Goal: Transaction & Acquisition: Subscribe to service/newsletter

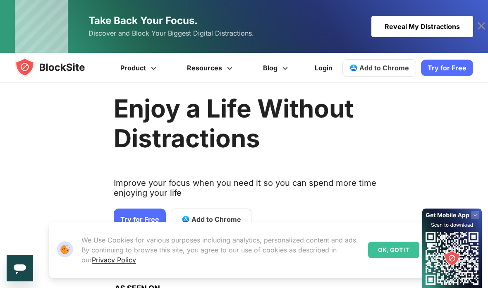
scroll to position [9, 0]
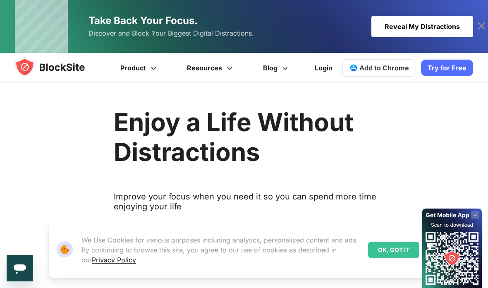
click at [146, 235] on link "Try for Free" at bounding box center [140, 232] width 52 height 21
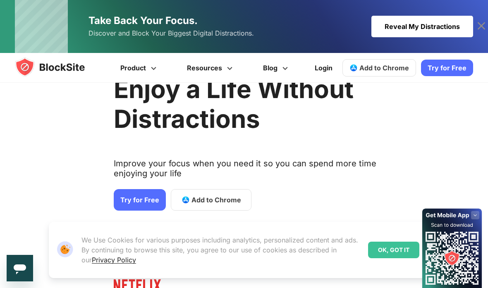
click at [457, 65] on link "Try for Free" at bounding box center [447, 68] width 52 height 17
click at [478, 25] on icon at bounding box center [480, 25] width 13 height 13
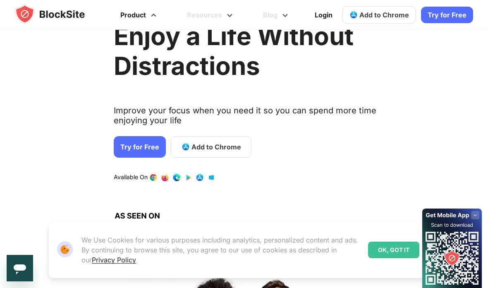
click at [152, 15] on span at bounding box center [153, 12] width 10 height 10
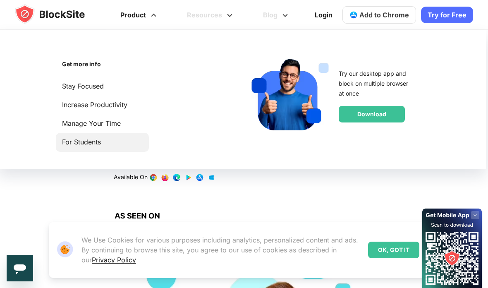
click at [69, 143] on link "For Students" at bounding box center [102, 141] width 81 height 11
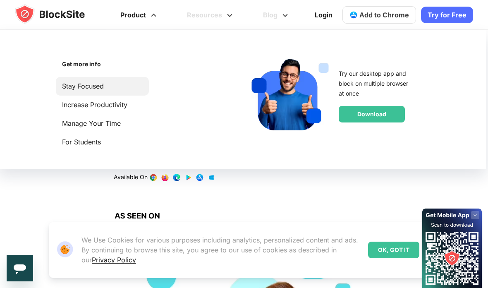
click at [70, 90] on link "Stay Focused" at bounding box center [102, 86] width 81 height 11
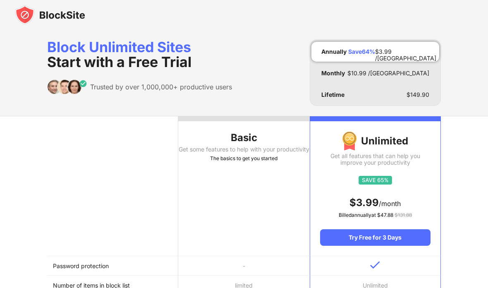
click at [224, 221] on th "Basic Get some features to help with your productivity The basics to get you st…" at bounding box center [243, 186] width 131 height 140
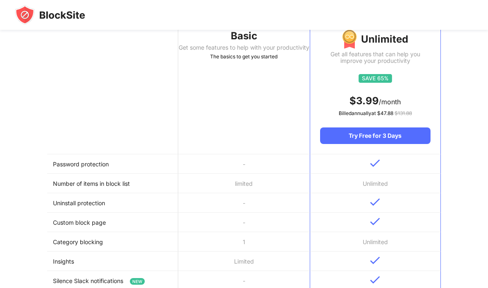
scroll to position [102, 0]
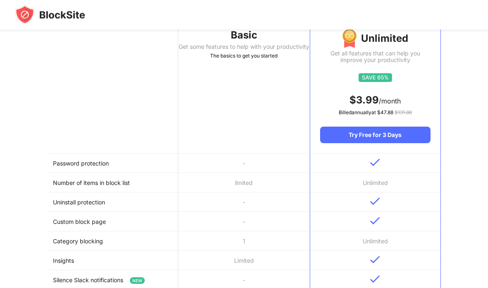
click at [287, 108] on th "Basic Get some features to help with your productivity The basics to get you st…" at bounding box center [243, 84] width 131 height 140
click at [284, 115] on th "Basic Get some features to help with your productivity The basics to get you st…" at bounding box center [243, 84] width 131 height 140
click at [284, 114] on th "Basic Get some features to help with your productivity The basics to get you st…" at bounding box center [243, 84] width 131 height 140
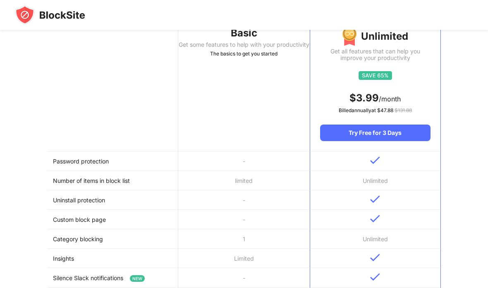
click at [280, 116] on th "Basic Get some features to help with your productivity The basics to get you st…" at bounding box center [243, 82] width 131 height 140
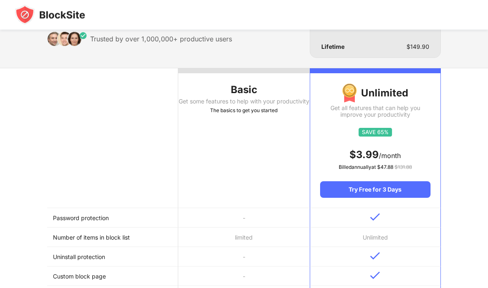
click at [233, 79] on th "Basic Get some features to help with your productivity The basics to get you st…" at bounding box center [243, 139] width 131 height 140
click at [240, 98] on div "Get some features to help with your productivity" at bounding box center [243, 101] width 131 height 7
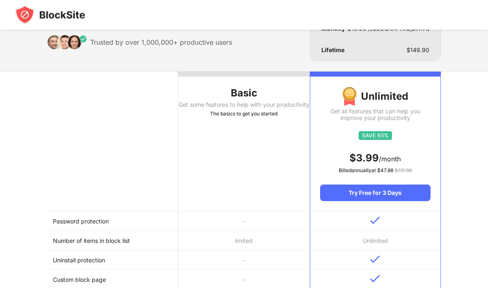
scroll to position [0, 0]
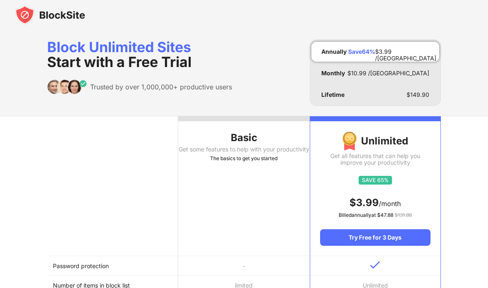
click at [248, 162] on div "The basics to get you started" at bounding box center [243, 158] width 131 height 8
click at [243, 148] on div "Get some features to help with your productivity" at bounding box center [243, 149] width 131 height 7
click at [243, 146] on div "Get some features to help with your productivity" at bounding box center [243, 149] width 131 height 7
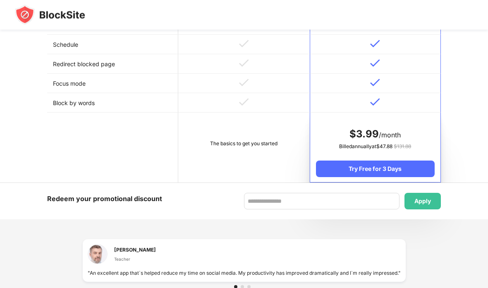
scroll to position [396, 0]
click at [265, 139] on td "The basics to get you started" at bounding box center [243, 147] width 131 height 70
click at [270, 165] on td "The basics to get you started" at bounding box center [243, 147] width 131 height 70
click at [271, 129] on td "The basics to get you started" at bounding box center [243, 147] width 131 height 70
click at [283, 89] on td at bounding box center [243, 83] width 131 height 19
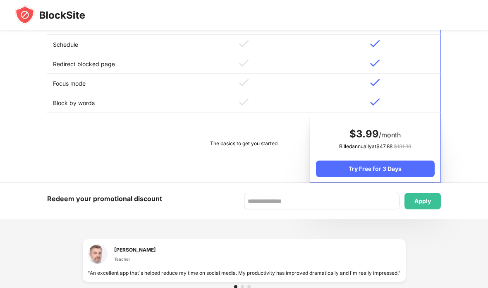
click at [283, 89] on td at bounding box center [243, 83] width 131 height 19
click at [284, 143] on td "The basics to get you started" at bounding box center [243, 147] width 131 height 70
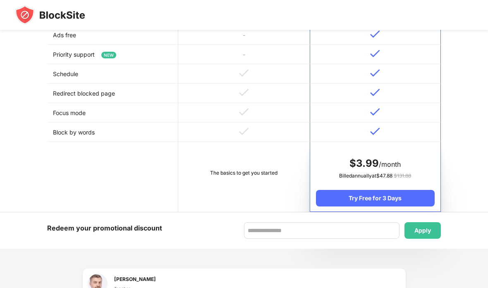
scroll to position [365, 0]
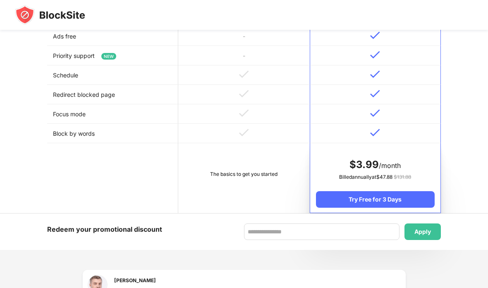
click at [264, 129] on td at bounding box center [243, 133] width 131 height 19
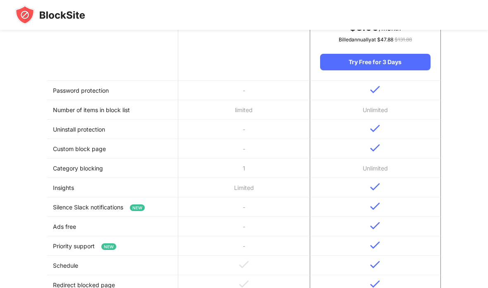
scroll to position [40, 0]
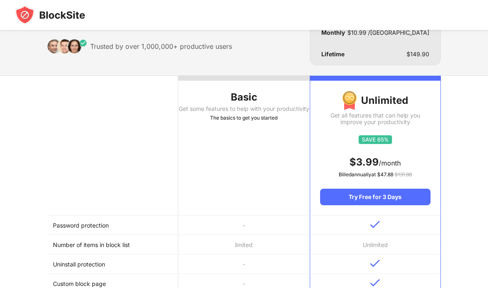
click at [277, 122] on div "The basics to get you started" at bounding box center [243, 118] width 131 height 8
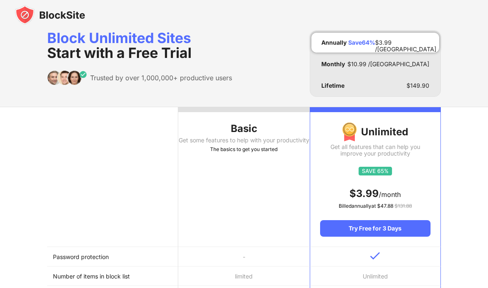
scroll to position [0, 0]
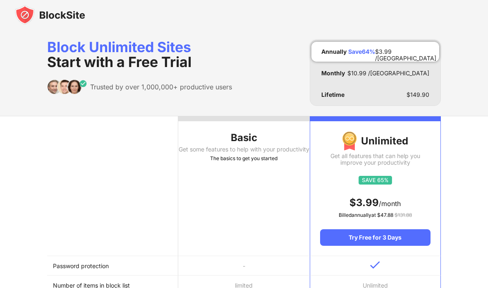
click at [270, 152] on div "Get some features to help with your productivity" at bounding box center [243, 149] width 131 height 7
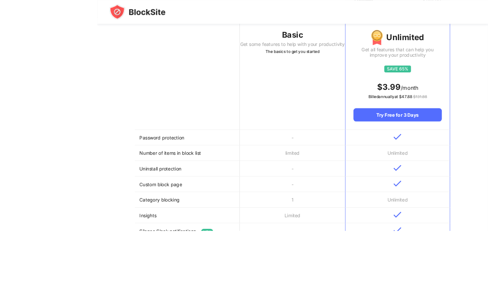
scroll to position [119, 0]
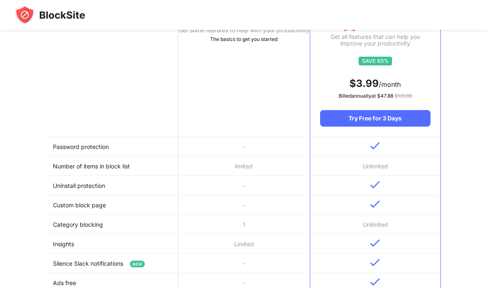
click at [273, 135] on th "Basic Get some features to help with your productivity The basics to get you st…" at bounding box center [243, 67] width 131 height 140
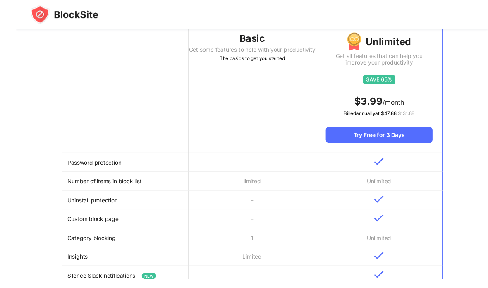
scroll to position [116, 0]
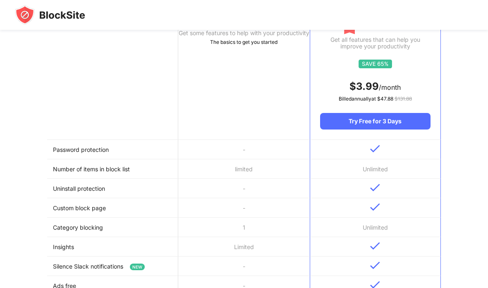
click at [268, 160] on td "limited" at bounding box center [243, 168] width 131 height 19
click at [268, 159] on td "-" at bounding box center [243, 149] width 131 height 19
click at [272, 140] on td "-" at bounding box center [243, 149] width 131 height 19
click at [275, 129] on th "Basic Get some features to help with your productivity The basics to get you st…" at bounding box center [243, 70] width 131 height 140
click at [225, 112] on th "Basic Get some features to help with your productivity The basics to get you st…" at bounding box center [243, 70] width 131 height 140
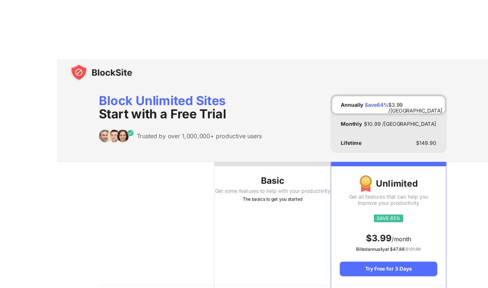
scroll to position [2, 0]
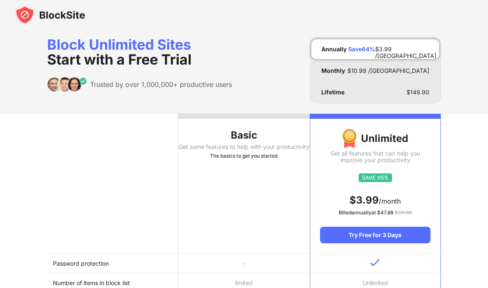
click at [68, 40] on div "Block Unlimited Sites Start with a Free Trial" at bounding box center [139, 52] width 185 height 30
click at [69, 61] on span "Start with a Free Trial" at bounding box center [119, 59] width 144 height 17
click at [312, 228] on div "Unlimited Get all features that can help you improve your productivity $ 3.99 /…" at bounding box center [375, 181] width 130 height 124
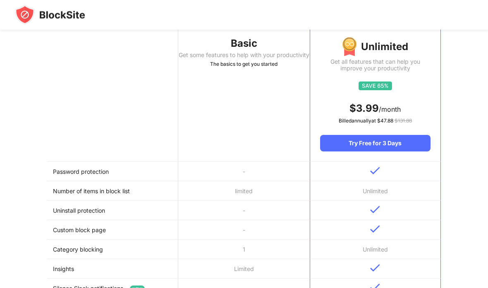
scroll to position [0, 0]
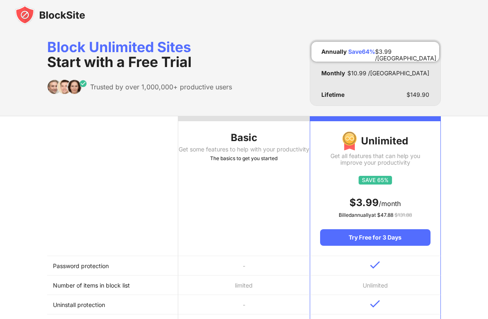
click at [210, 179] on th "Basic Get some features to help with your productivity The basics to get you st…" at bounding box center [243, 186] width 131 height 140
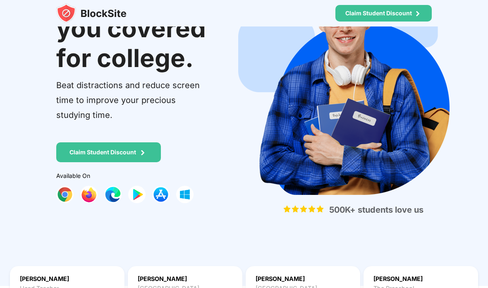
click at [64, 192] on img at bounding box center [64, 194] width 17 height 17
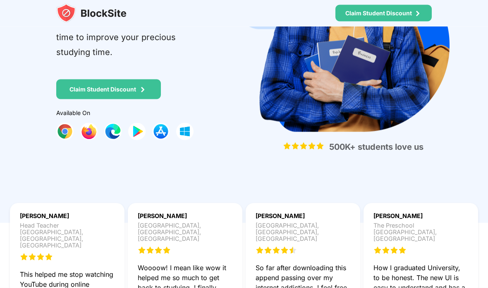
scroll to position [153, 0]
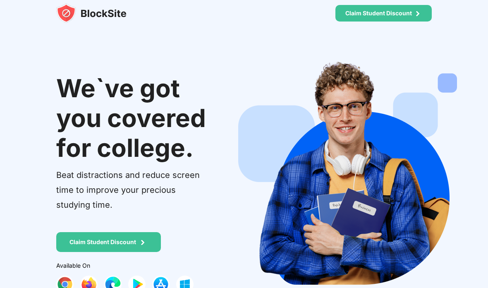
click at [99, 62] on div "We`ve got you covered for college. Beat distractions and reduce screen time to …" at bounding box center [244, 191] width 488 height 307
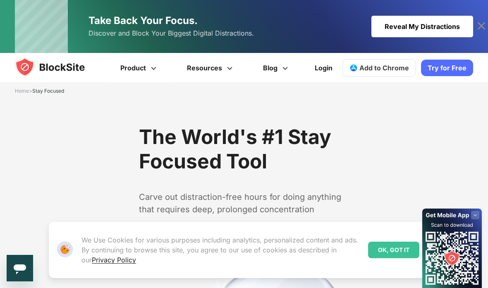
click at [395, 249] on div "OK, GOT IT" at bounding box center [393, 249] width 51 height 17
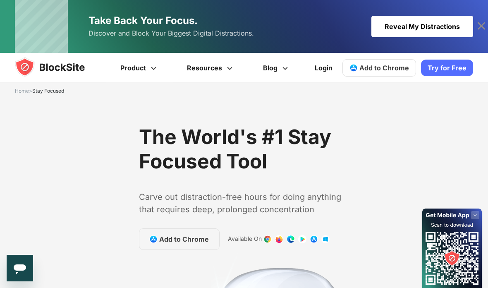
click at [472, 207] on div "The World's #1 Stay Focused Tool Carve out distraction-free hours for doing any…" at bounding box center [239, 281] width 488 height 341
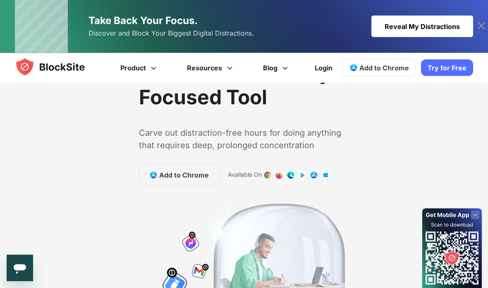
click at [167, 170] on span "Add to Chrome" at bounding box center [184, 175] width 50 height 10
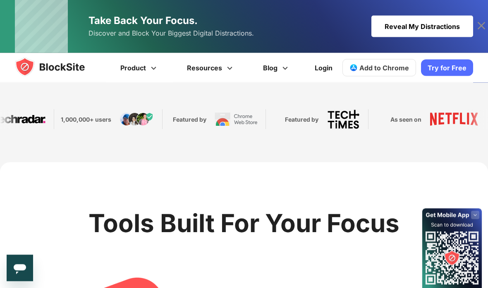
scroll to position [228, 0]
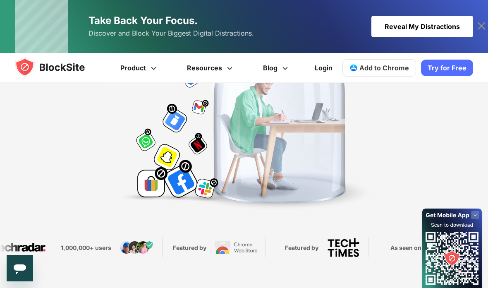
click at [455, 72] on link "Try for Free" at bounding box center [447, 68] width 52 height 17
